Goal: Task Accomplishment & Management: Manage account settings

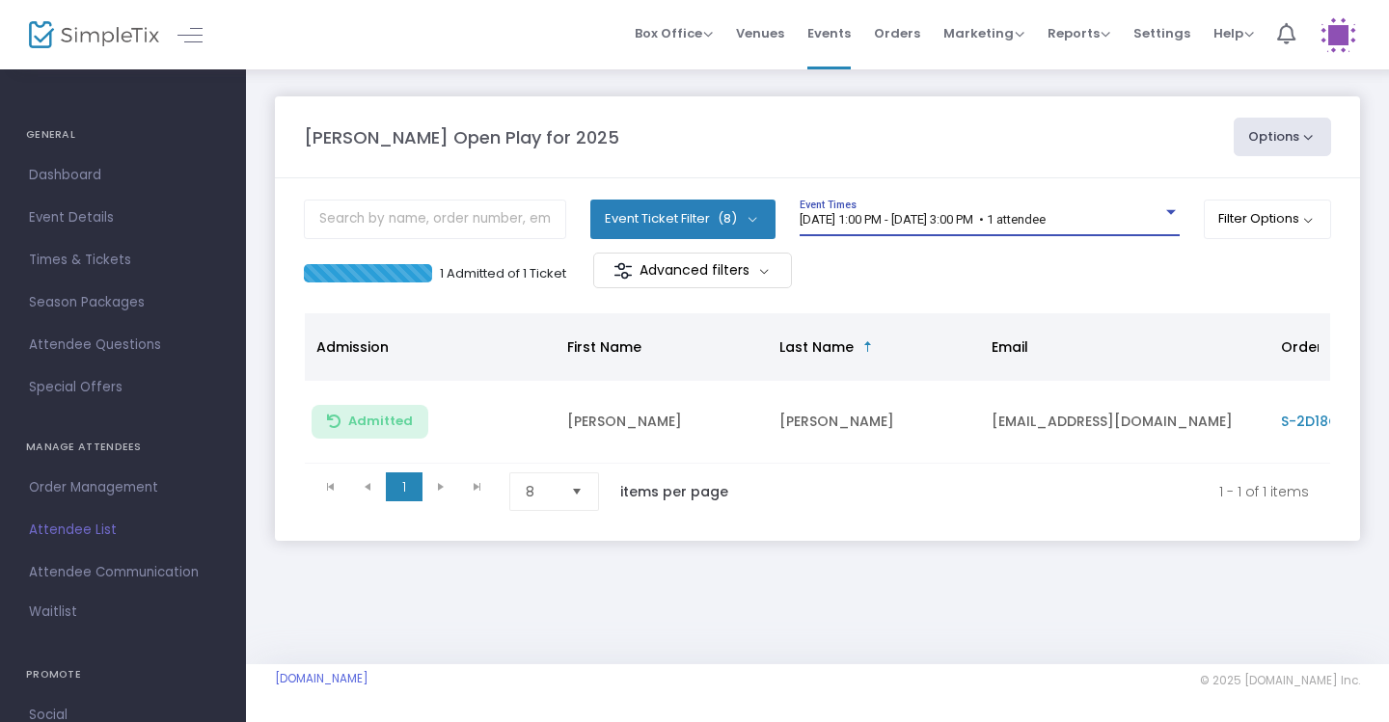
click at [1045, 220] on span "[DATE] 1:00 PM - [DATE] 3:00 PM • 1 attendee" at bounding box center [922, 219] width 246 height 14
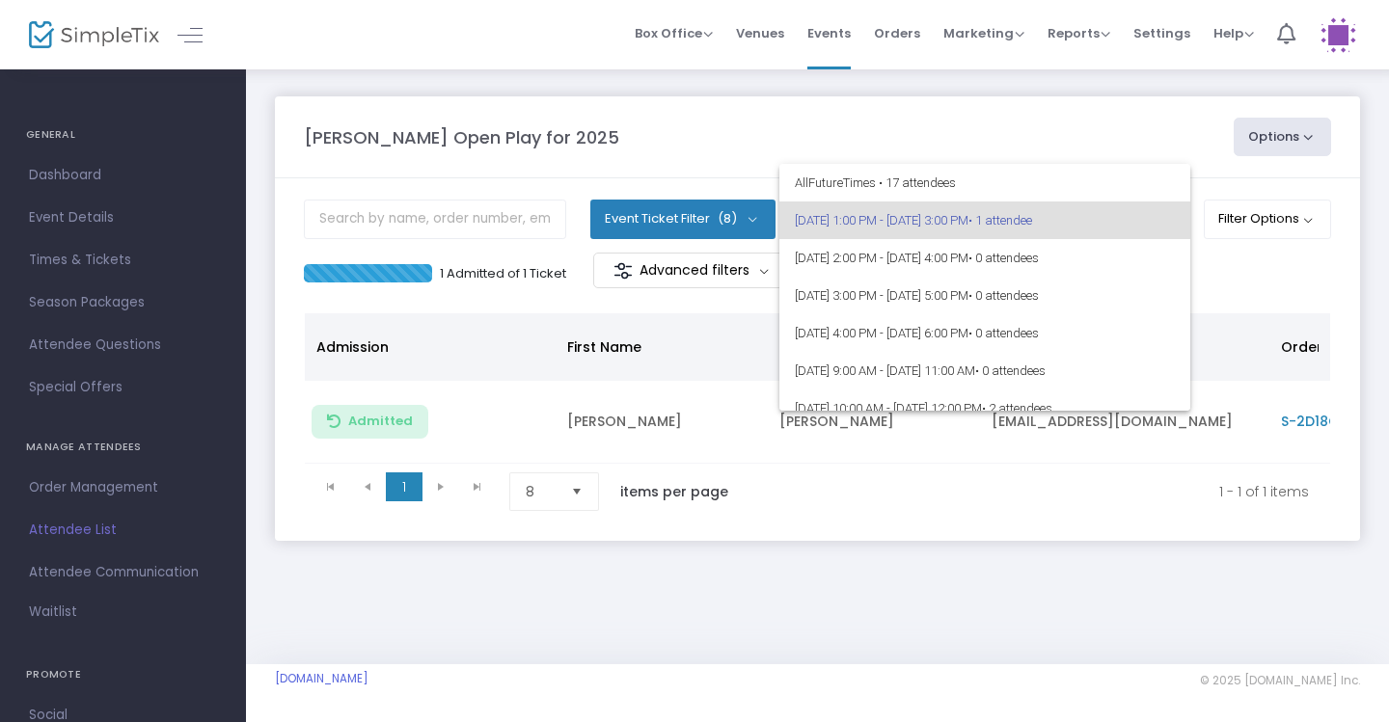
click at [1252, 272] on div at bounding box center [694, 361] width 1389 height 722
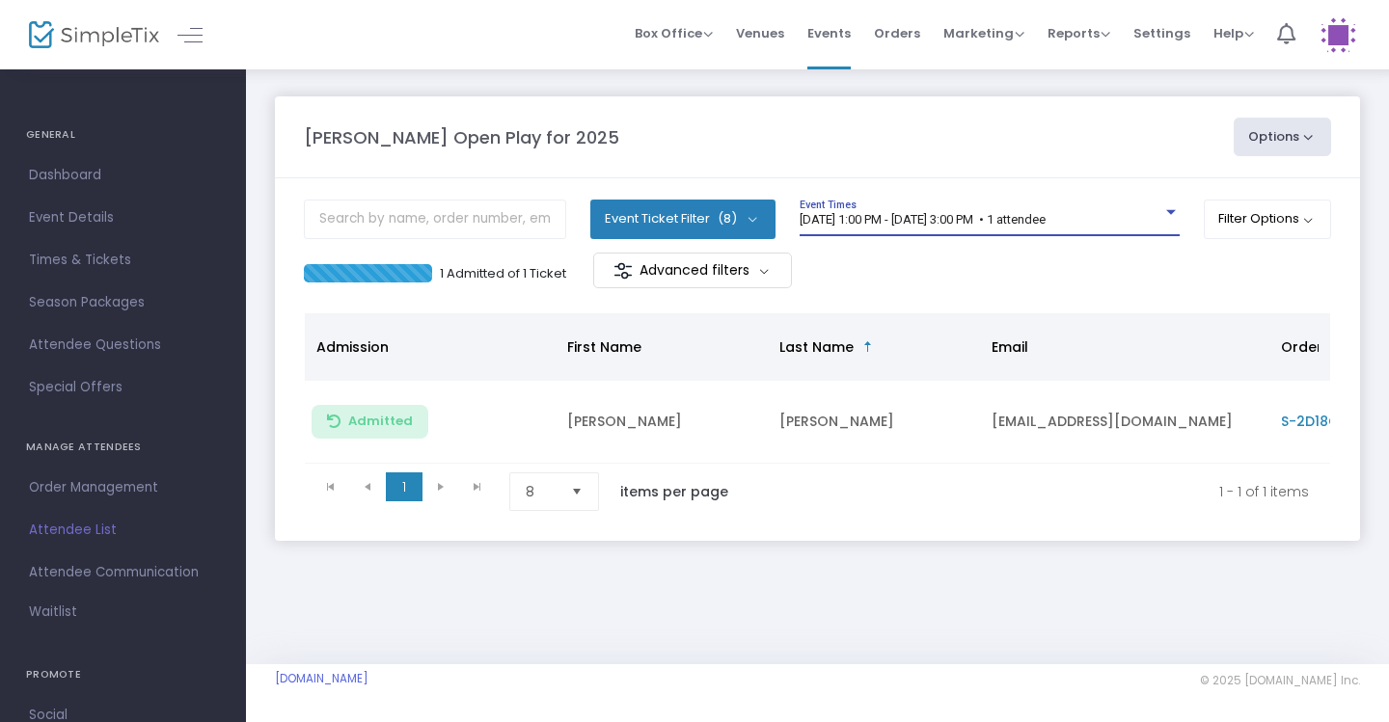
click at [1172, 216] on div at bounding box center [1170, 212] width 17 height 14
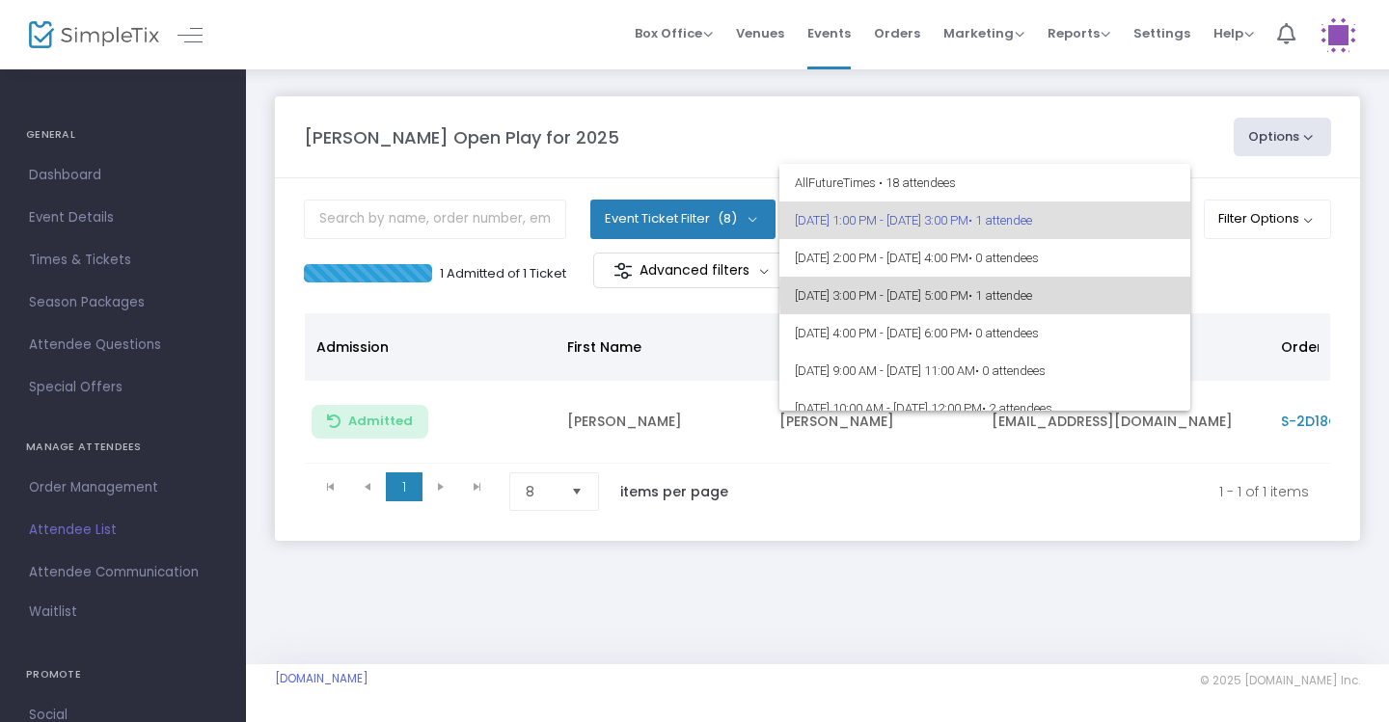
click at [1032, 293] on span "• 1 attendee" at bounding box center [1000, 295] width 64 height 14
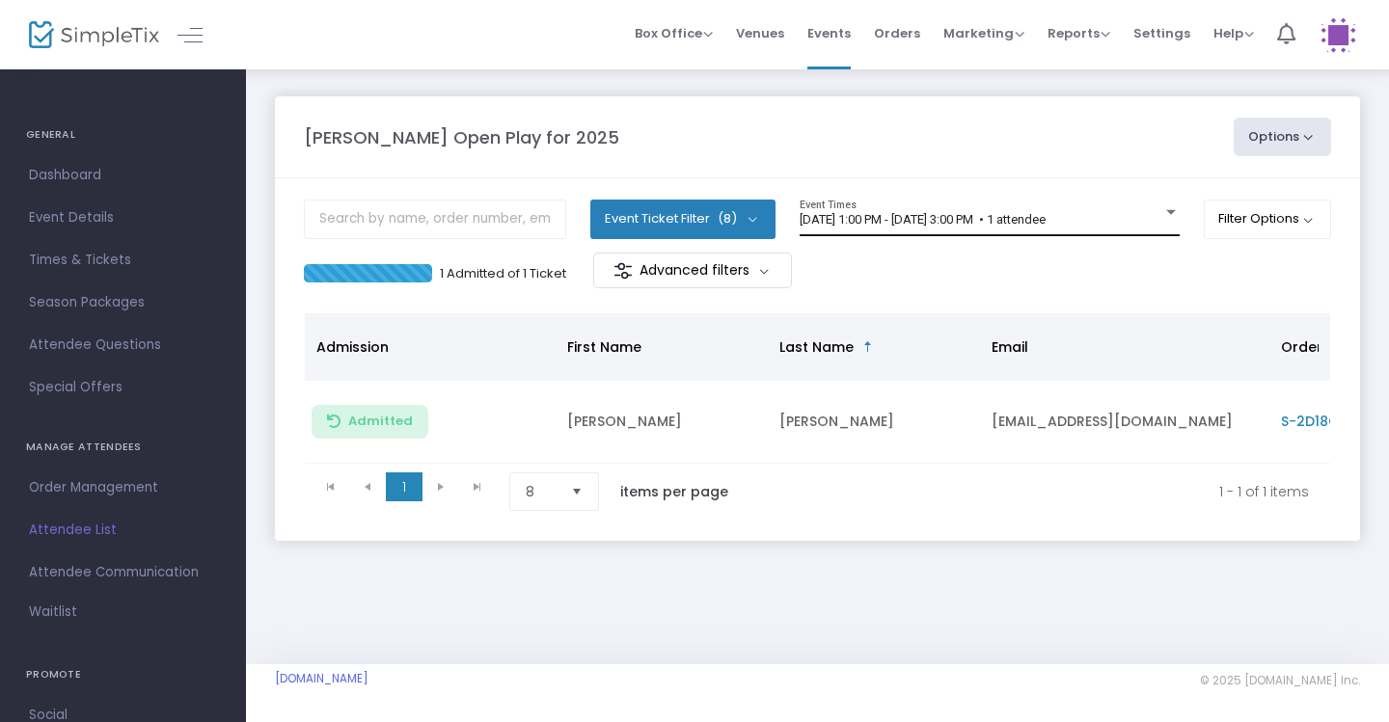
click at [963, 228] on div "9/18/2025 @ 1:00 PM - 9/18/2025 @ 3:00 PM • 1 attendee Event Times" at bounding box center [989, 218] width 380 height 37
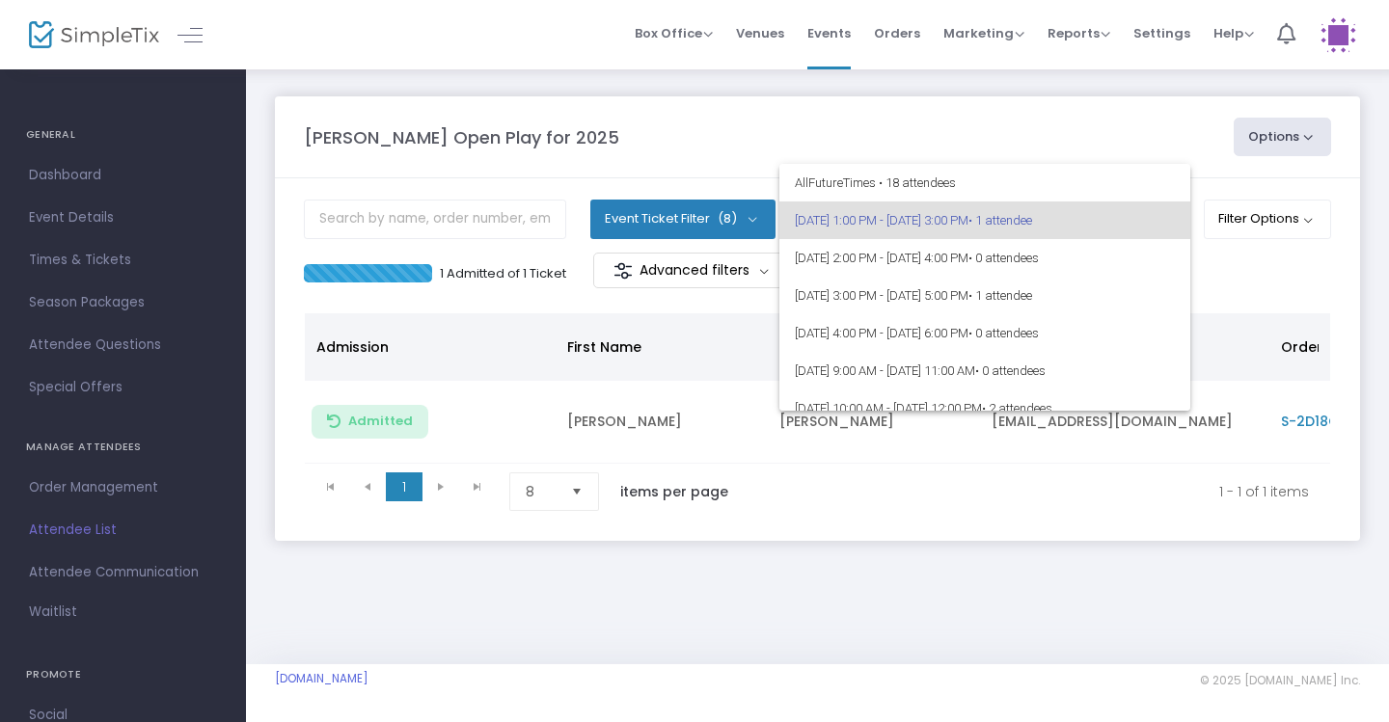
click at [778, 121] on div at bounding box center [694, 361] width 1389 height 722
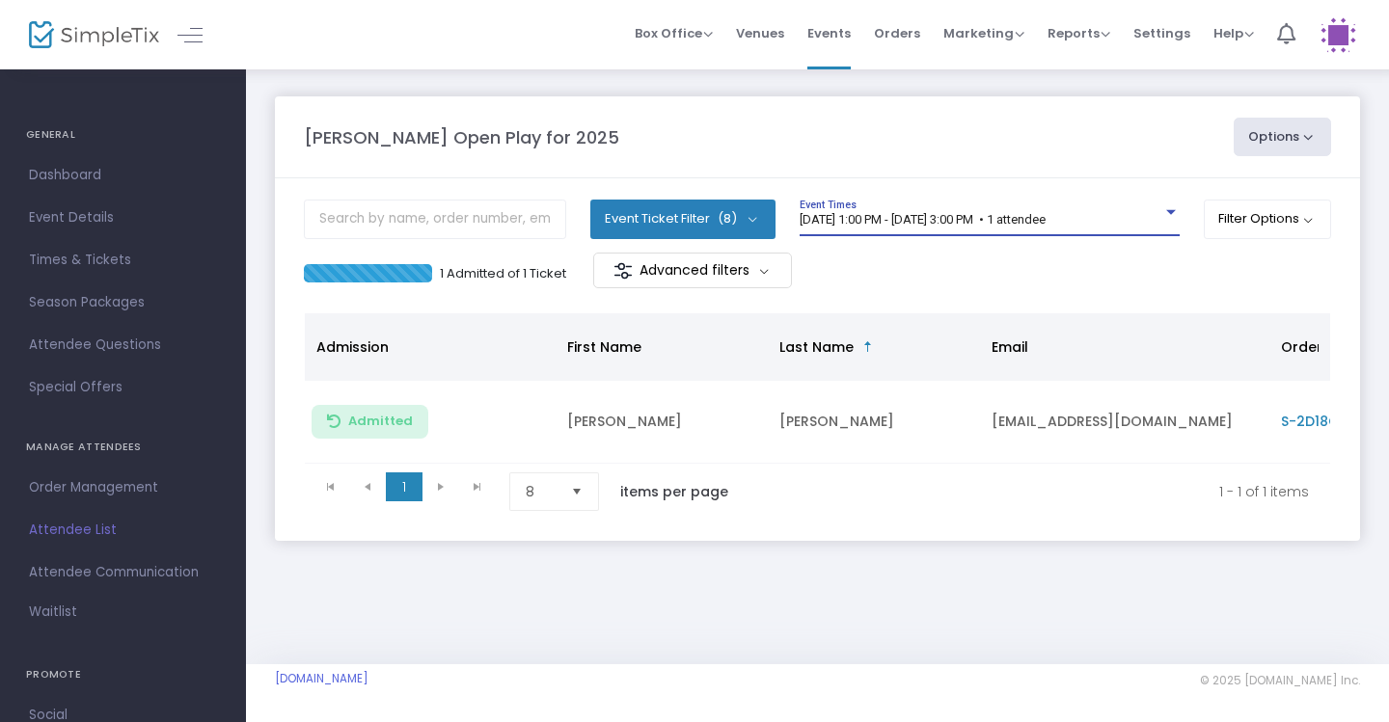
click at [1165, 206] on div at bounding box center [1170, 212] width 17 height 14
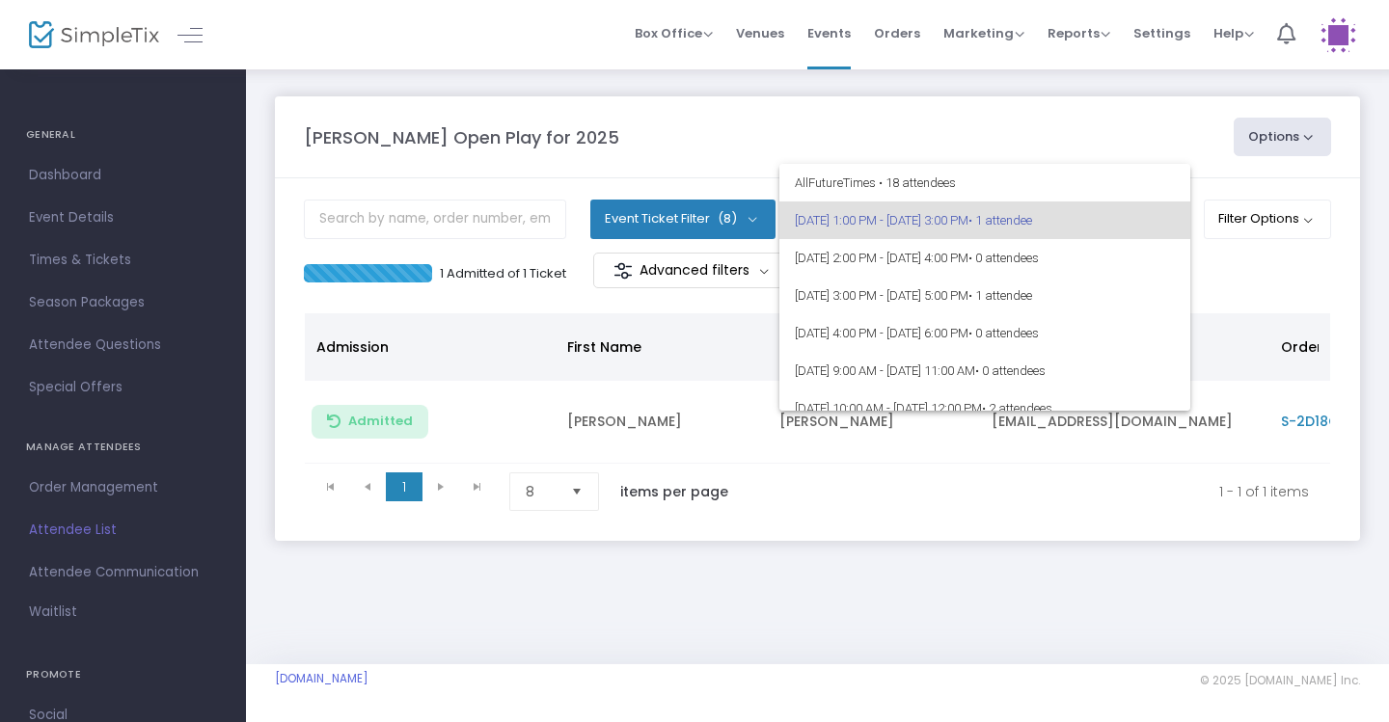
click at [1125, 130] on div at bounding box center [694, 361] width 1389 height 722
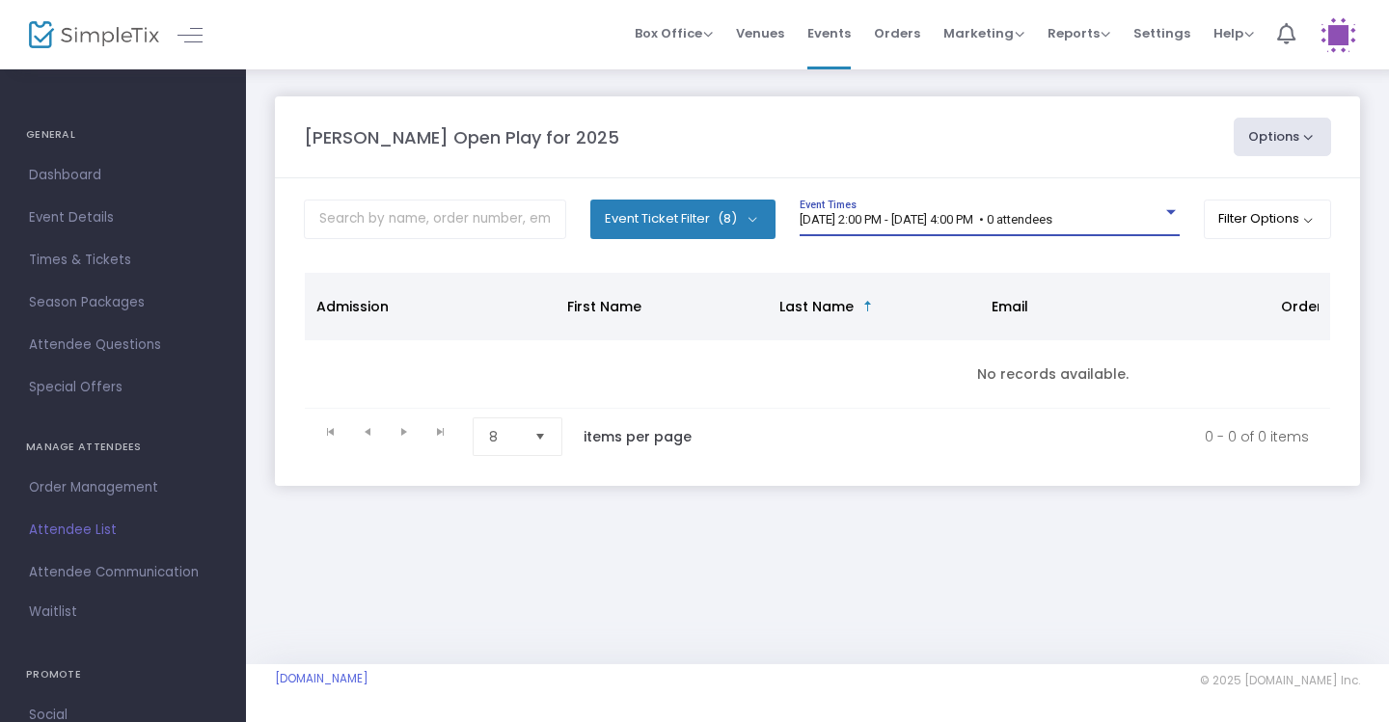
click at [1170, 210] on div at bounding box center [1171, 212] width 10 height 5
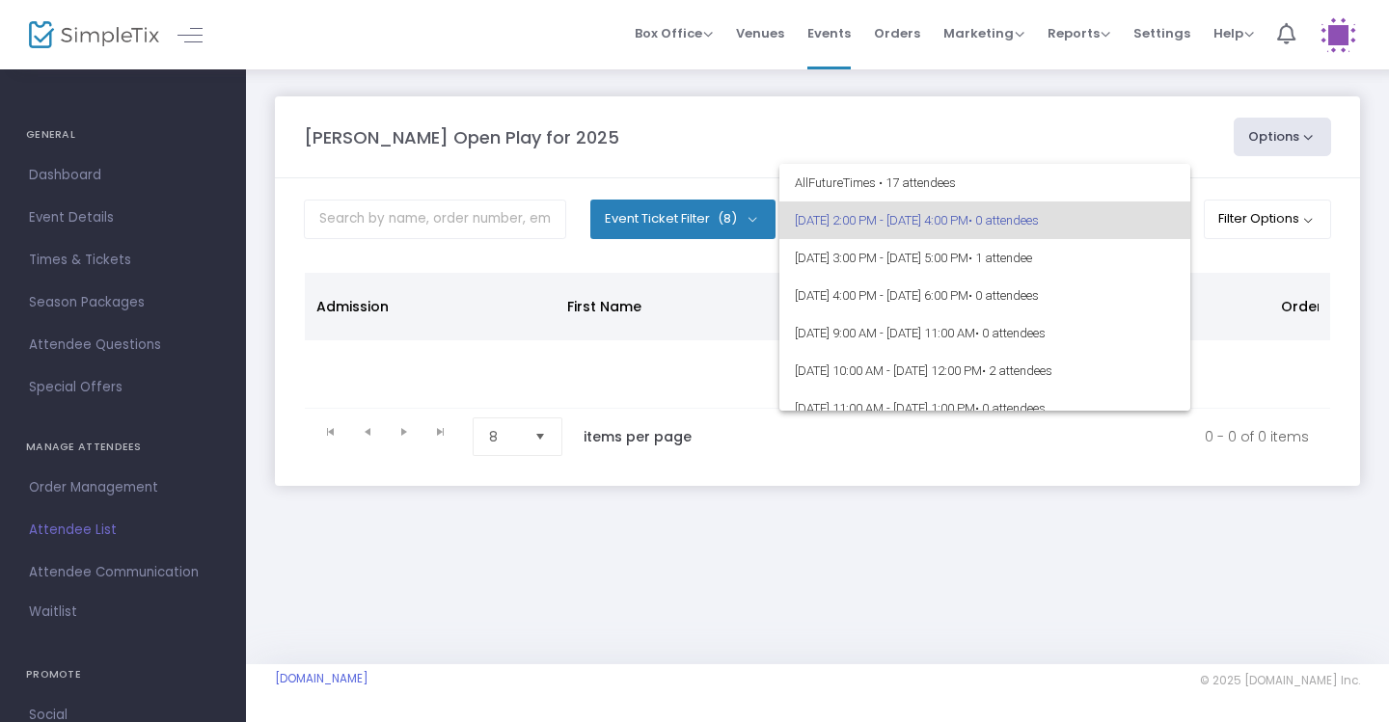
click at [1104, 140] on div at bounding box center [694, 361] width 1389 height 722
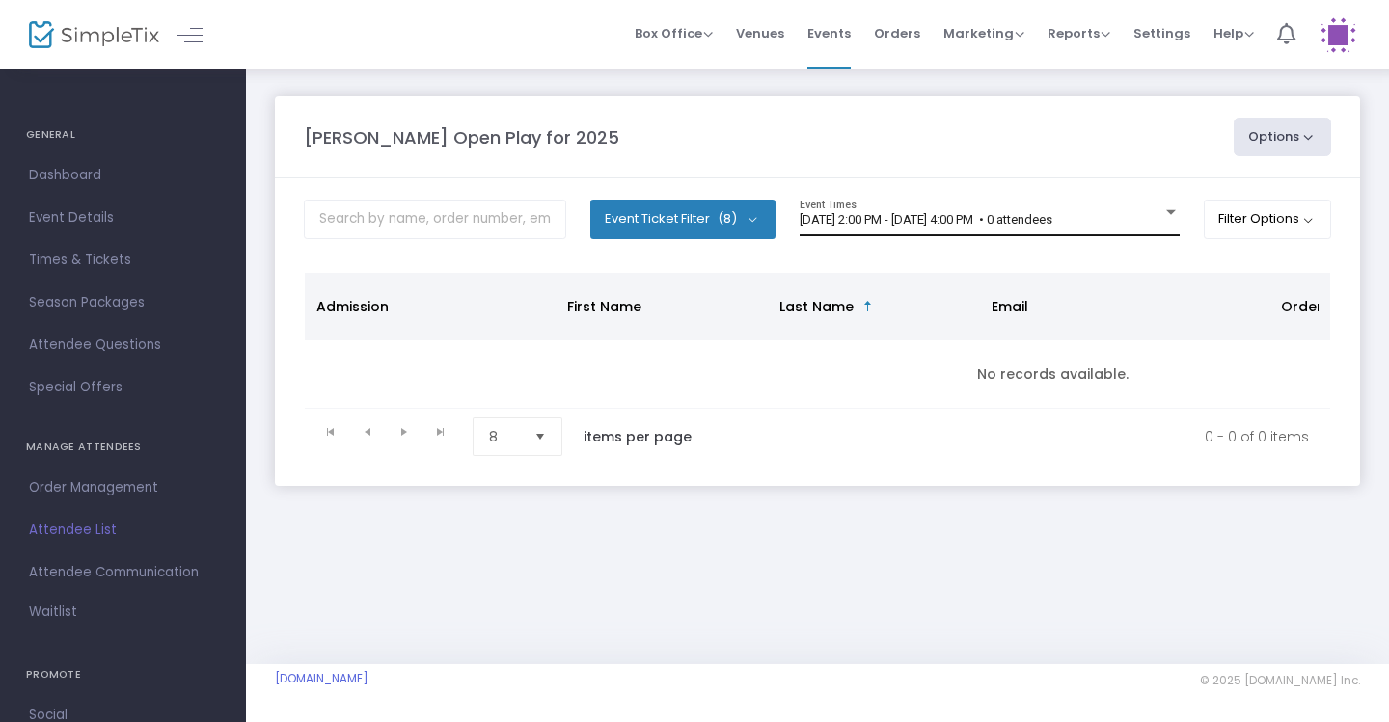
click at [1168, 210] on div at bounding box center [1171, 212] width 10 height 5
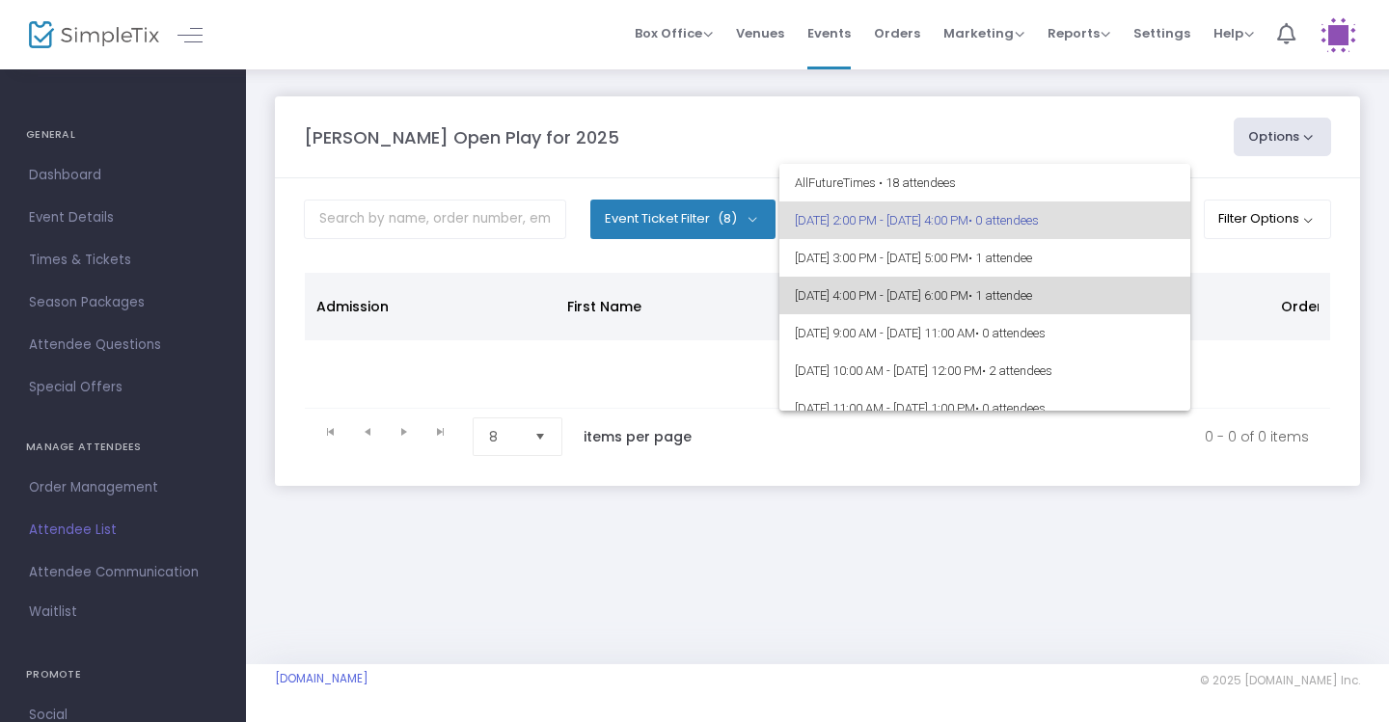
click at [1092, 303] on span "[DATE] 4:00 PM - [DATE] 6:00 PM • 1 attendee" at bounding box center [985, 296] width 380 height 38
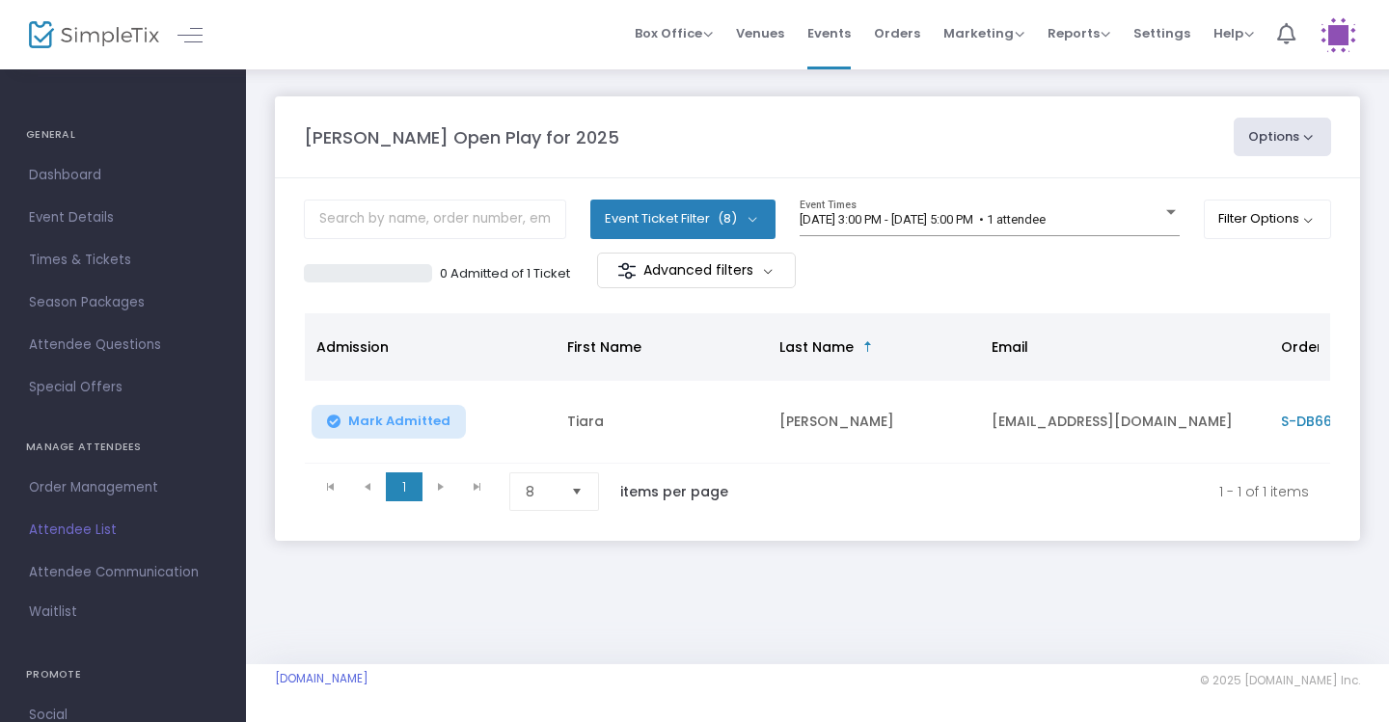
click at [1132, 222] on div "[DATE] 3:00 PM - [DATE] 5:00 PM • 1 attendee" at bounding box center [980, 220] width 363 height 14
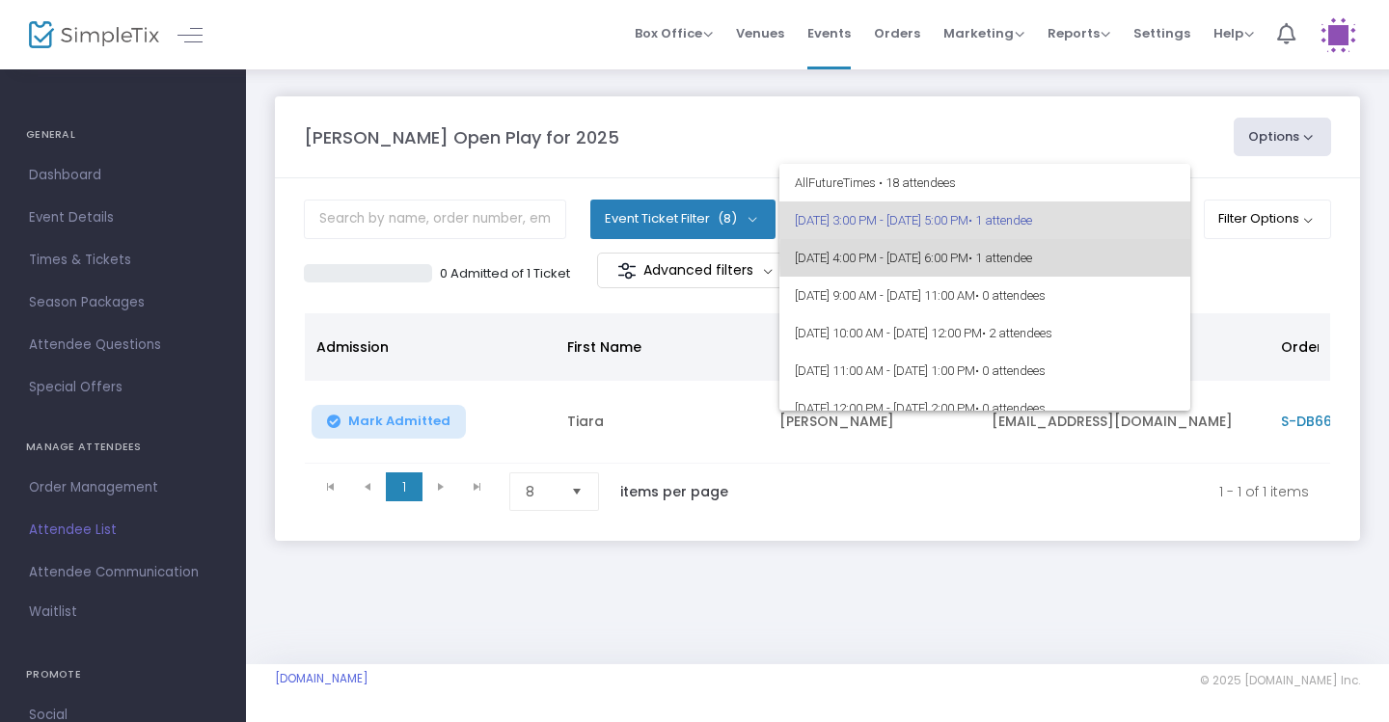
click at [1135, 255] on span "[DATE] 4:00 PM - [DATE] 6:00 PM • 1 attendee" at bounding box center [985, 258] width 380 height 38
